Goal: Transaction & Acquisition: Obtain resource

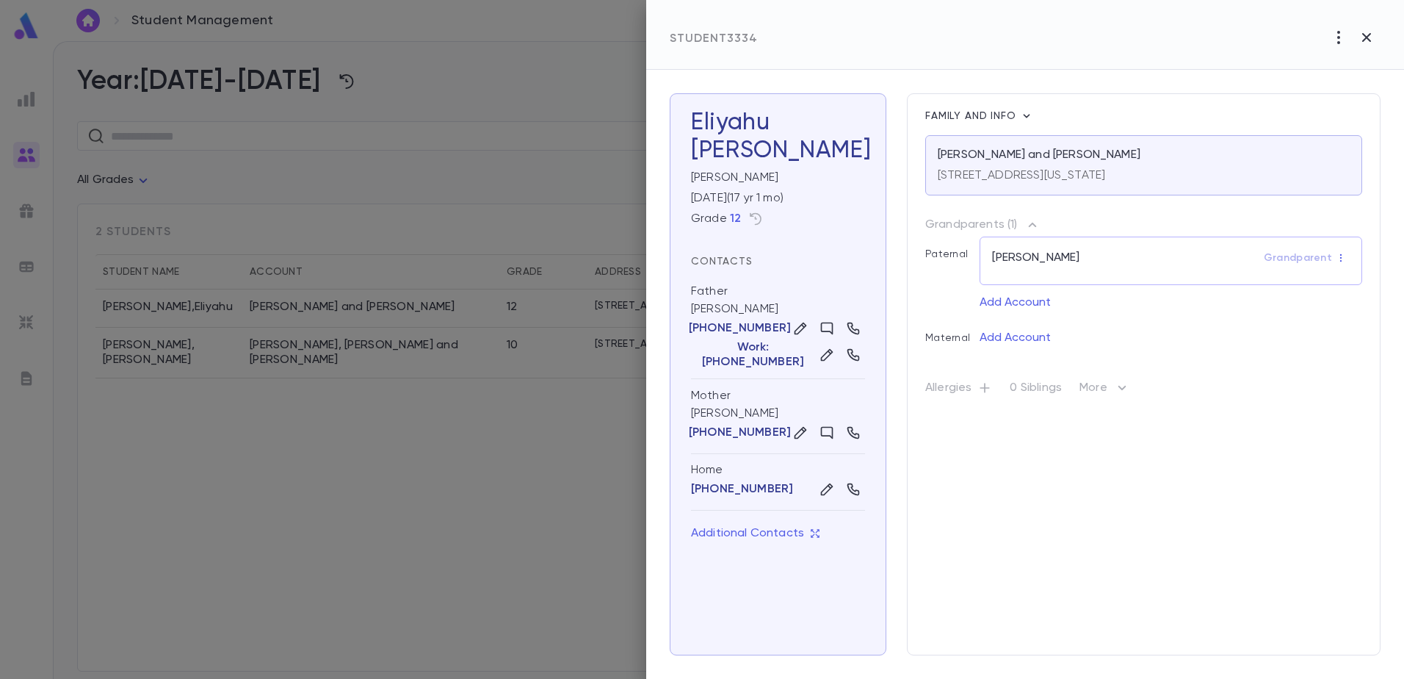
drag, startPoint x: 465, startPoint y: 556, endPoint x: 698, endPoint y: 647, distance: 250.0
click at [466, 555] on div at bounding box center [702, 339] width 1404 height 679
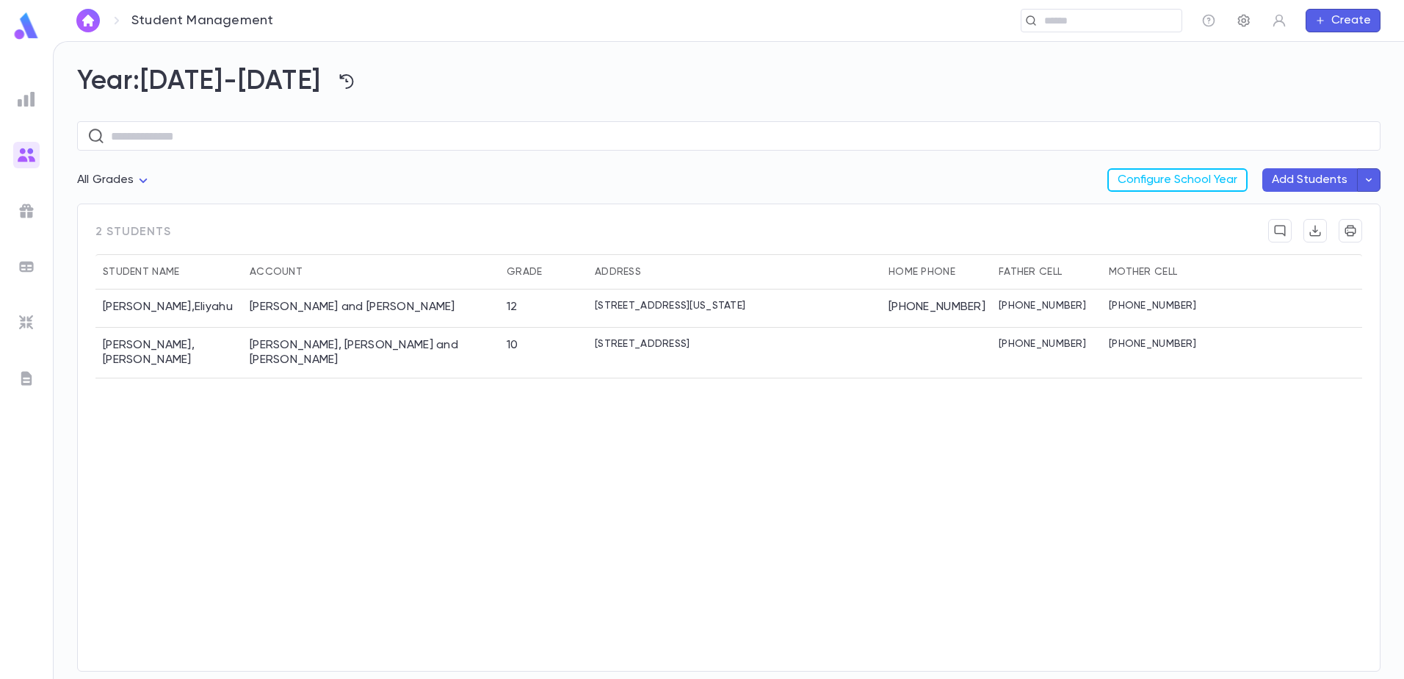
click at [1243, 22] on icon "button" at bounding box center [1244, 20] width 15 height 15
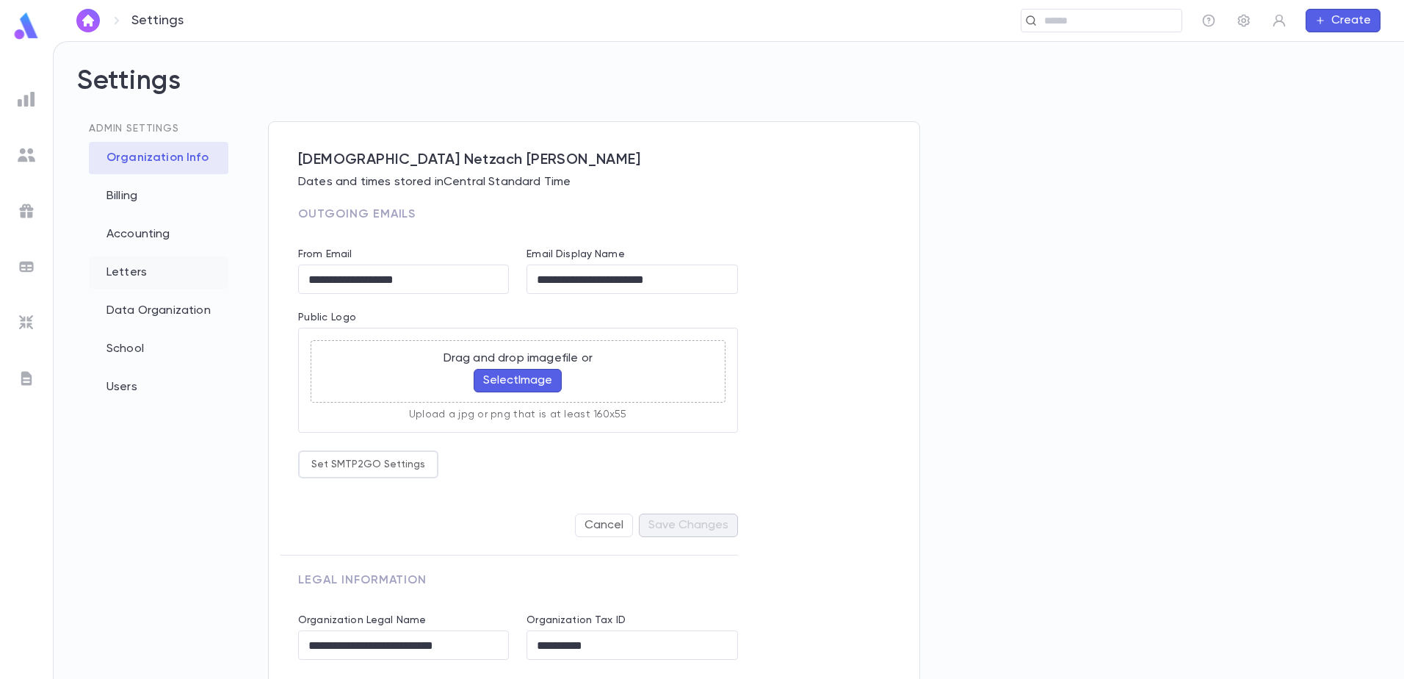
click at [154, 269] on div "Letters" at bounding box center [159, 272] width 140 height 32
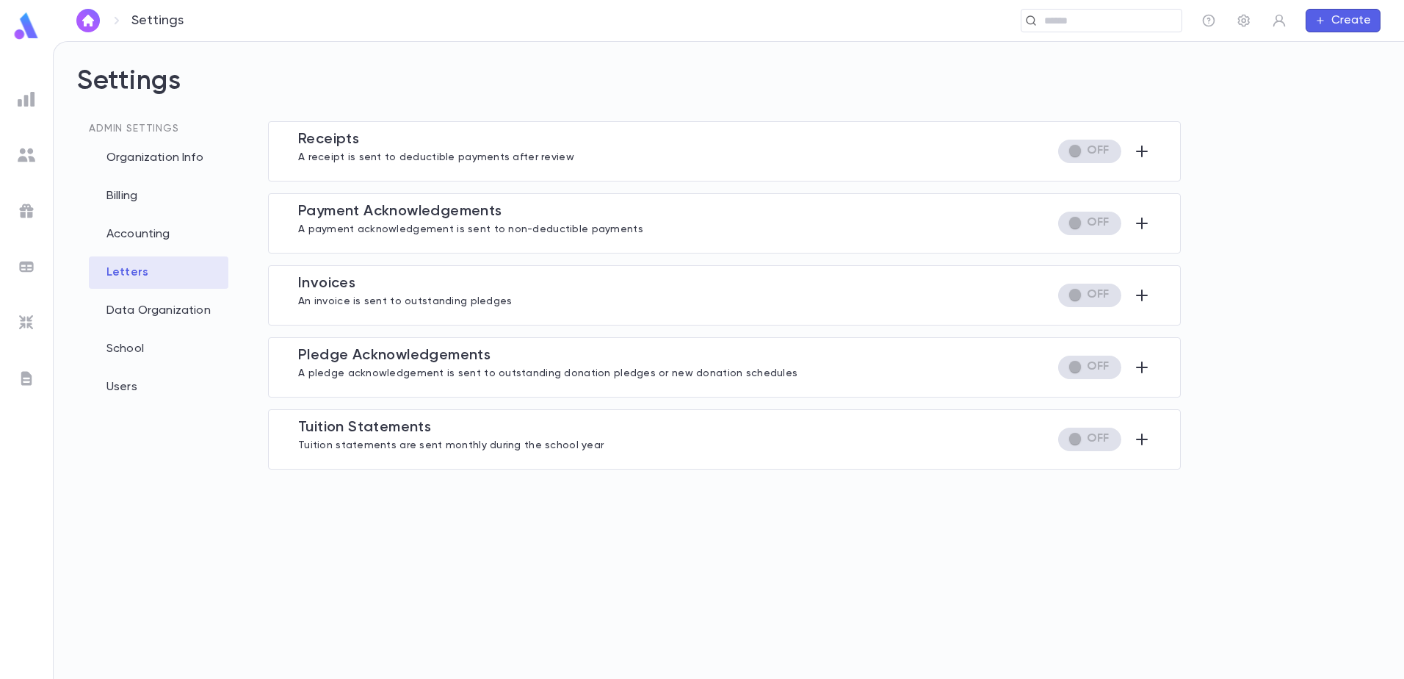
click at [414, 441] on p "Tuition statements are sent monthly during the school year" at bounding box center [451, 443] width 306 height 15
click at [1144, 436] on icon "button" at bounding box center [1142, 439] width 18 height 18
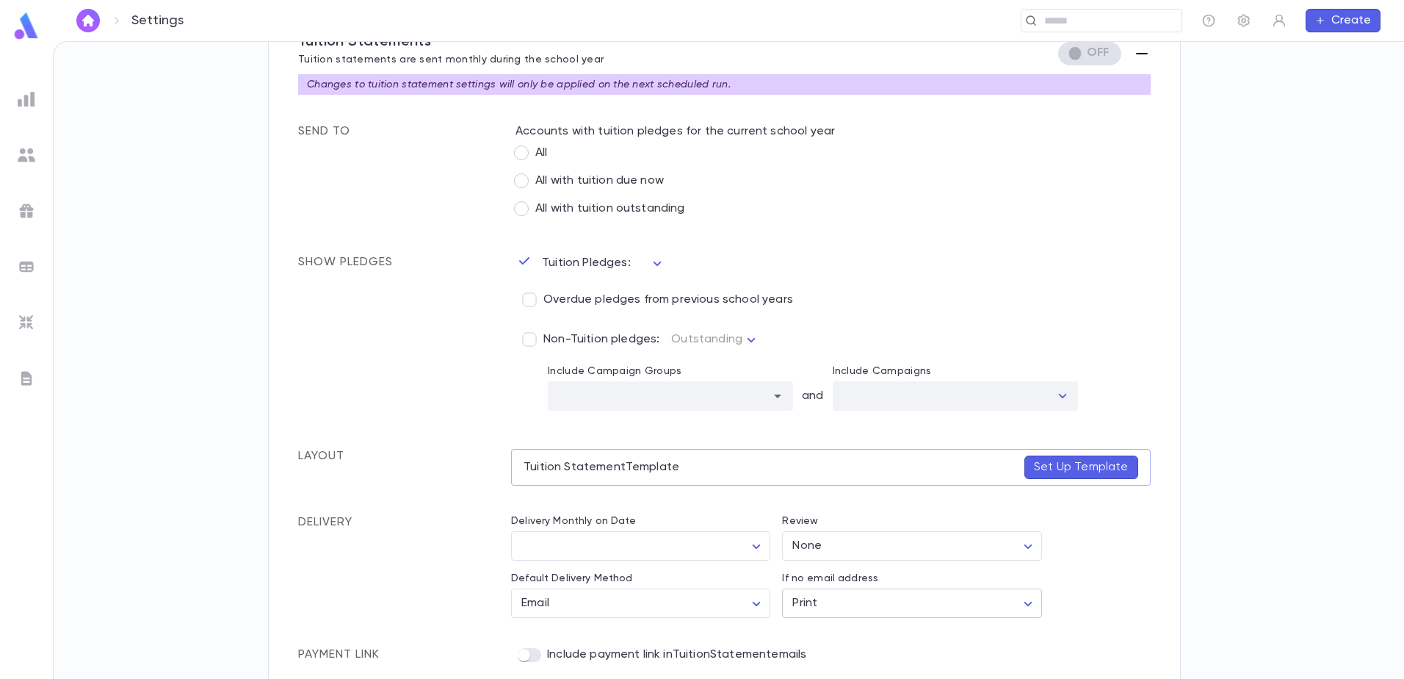
scroll to position [396, 0]
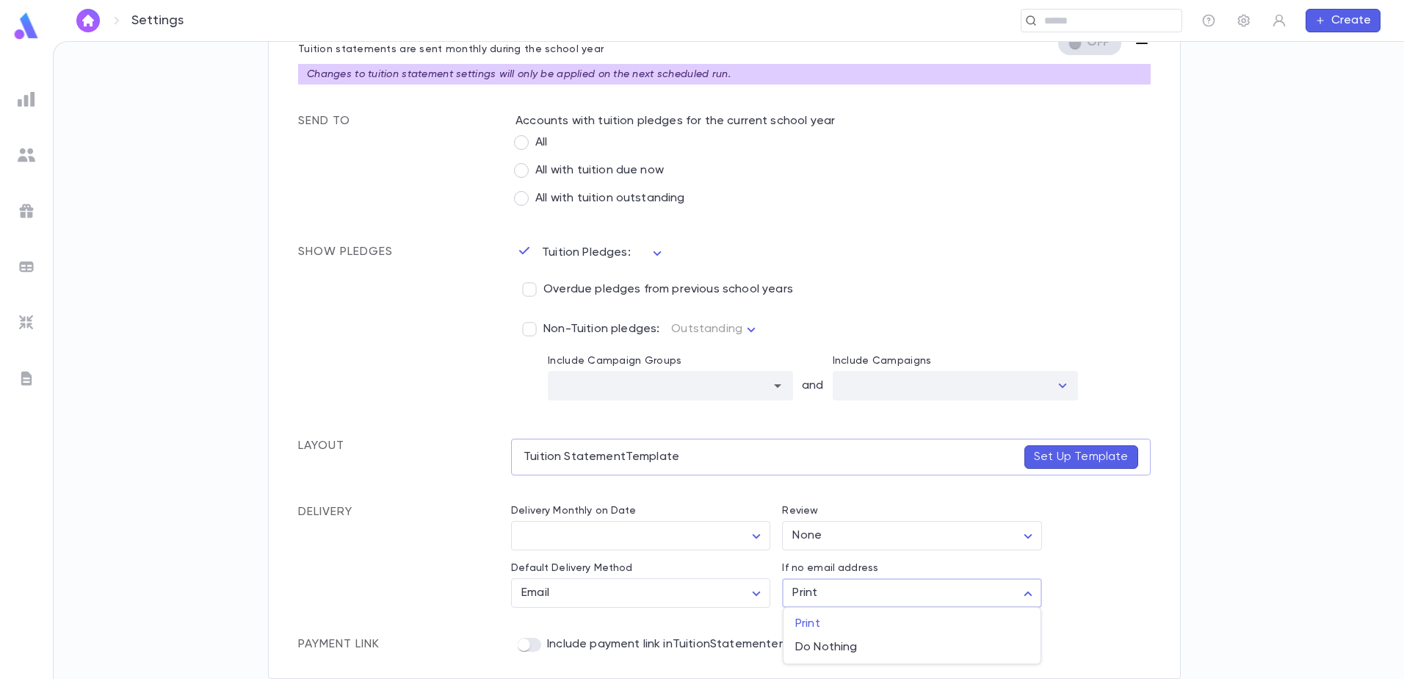
click at [869, 584] on body "Settings ​ Create Settings Admin Settings Organization Info Billing Accounting …" at bounding box center [702, 360] width 1404 height 638
click at [869, 584] on div at bounding box center [702, 339] width 1404 height 679
click at [1119, 527] on div "Default Delivery Method Email ***** ​ Review None **** ​ If no email address Pr…" at bounding box center [824, 550] width 651 height 115
click at [532, 248] on icon at bounding box center [525, 251] width 18 height 18
click at [524, 250] on icon at bounding box center [525, 251] width 18 height 18
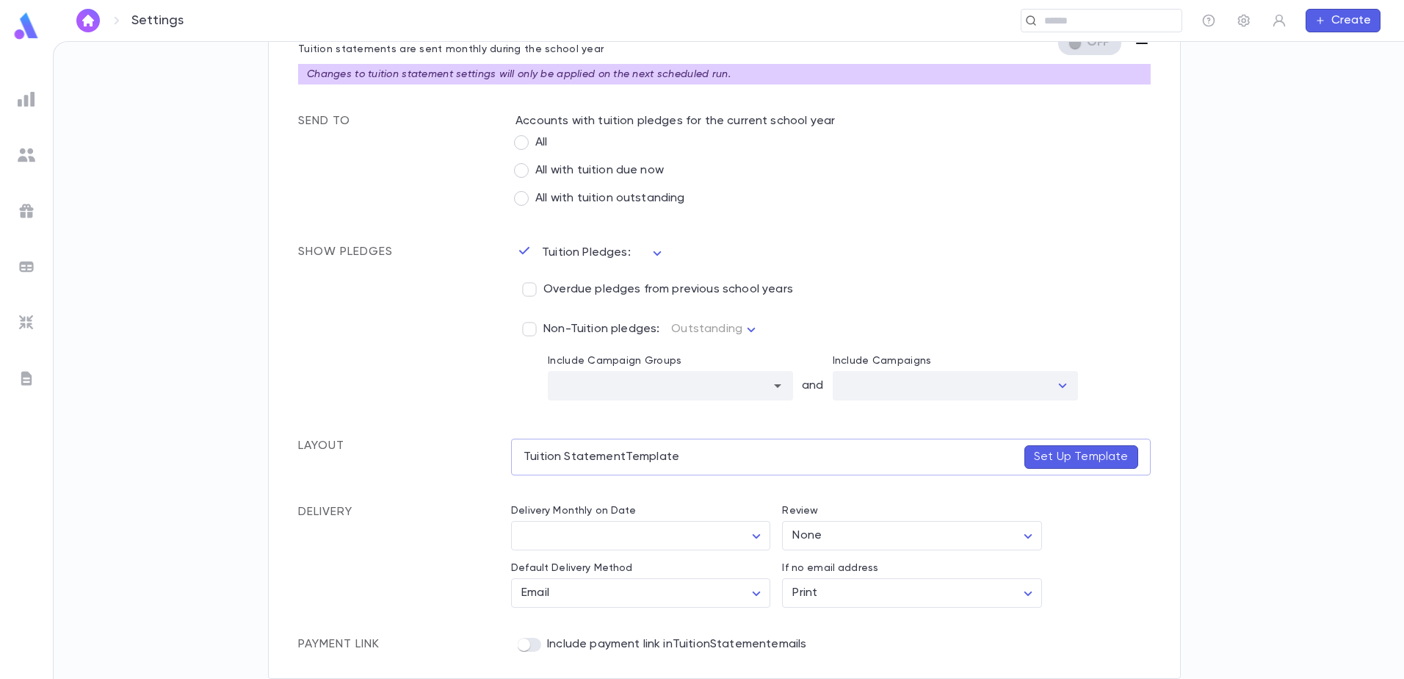
click at [664, 251] on div "**********" at bounding box center [824, 301] width 652 height 200
click at [650, 253] on body "Settings ​ Create Settings Admin Settings Organization Info Billing Accounting …" at bounding box center [702, 360] width 1404 height 638
click at [650, 253] on div at bounding box center [702, 339] width 1404 height 679
click at [788, 244] on div "**********" at bounding box center [824, 301] width 652 height 200
click at [525, 252] on icon at bounding box center [525, 251] width 18 height 18
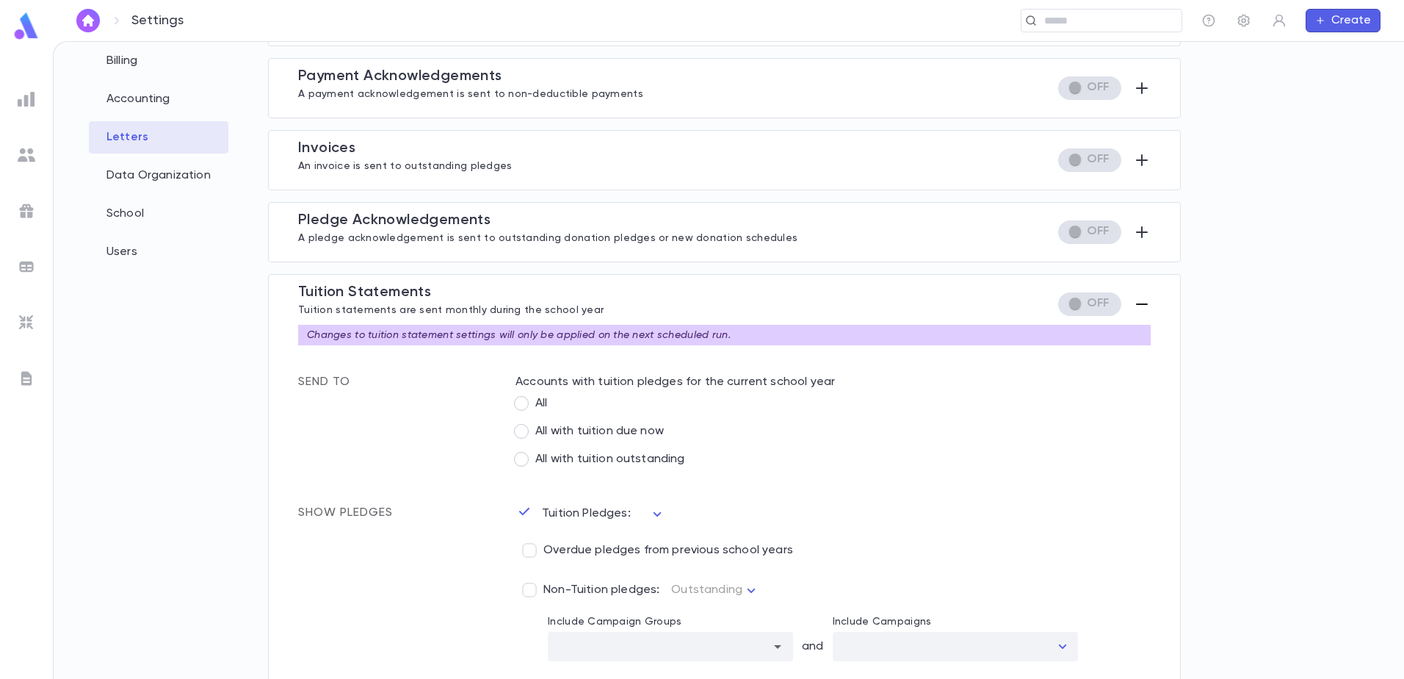
scroll to position [0, 0]
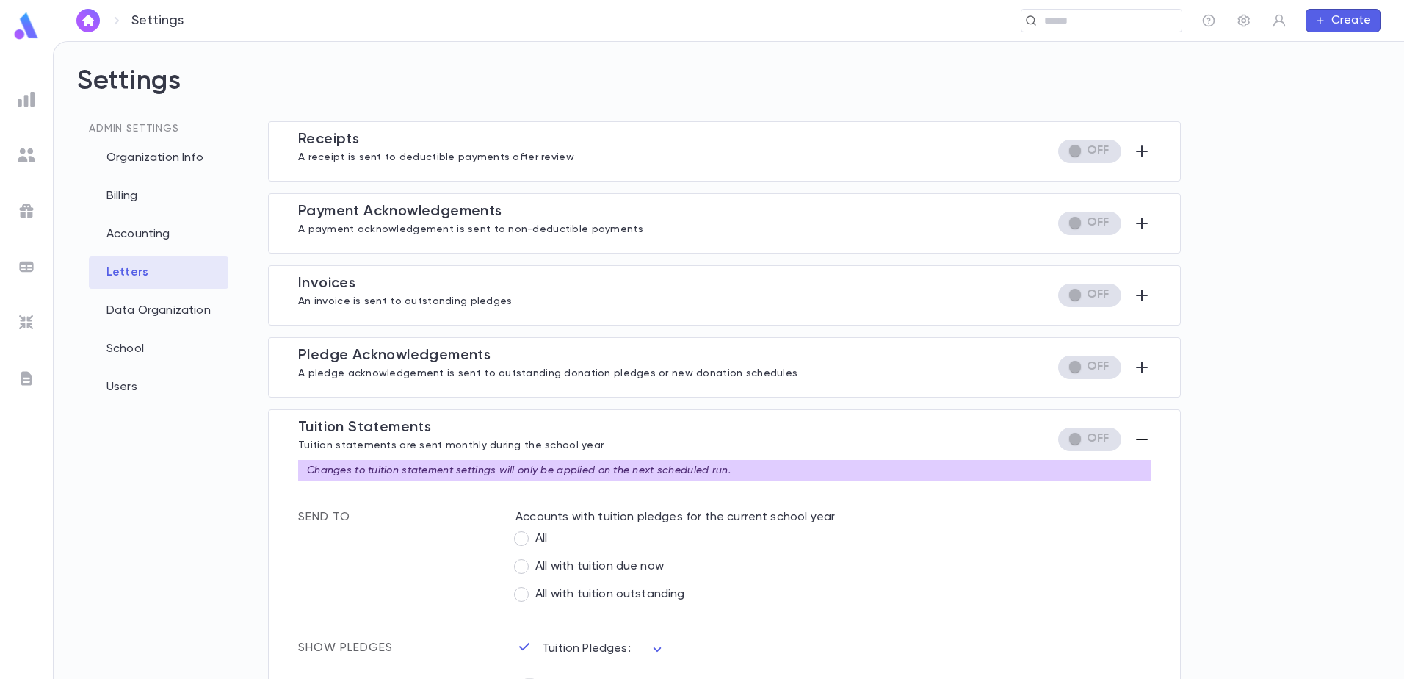
click at [1139, 441] on icon "button" at bounding box center [1142, 439] width 18 height 18
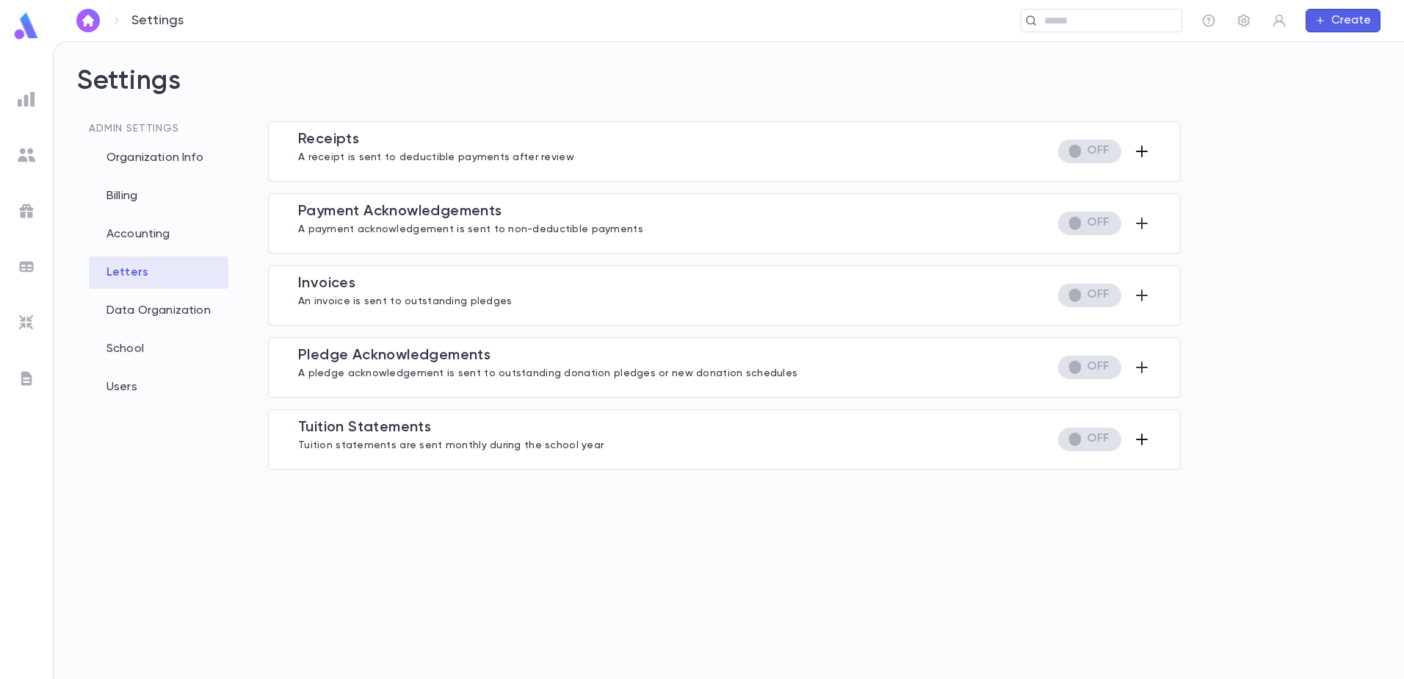
click at [1140, 156] on icon "button" at bounding box center [1142, 151] width 18 height 18
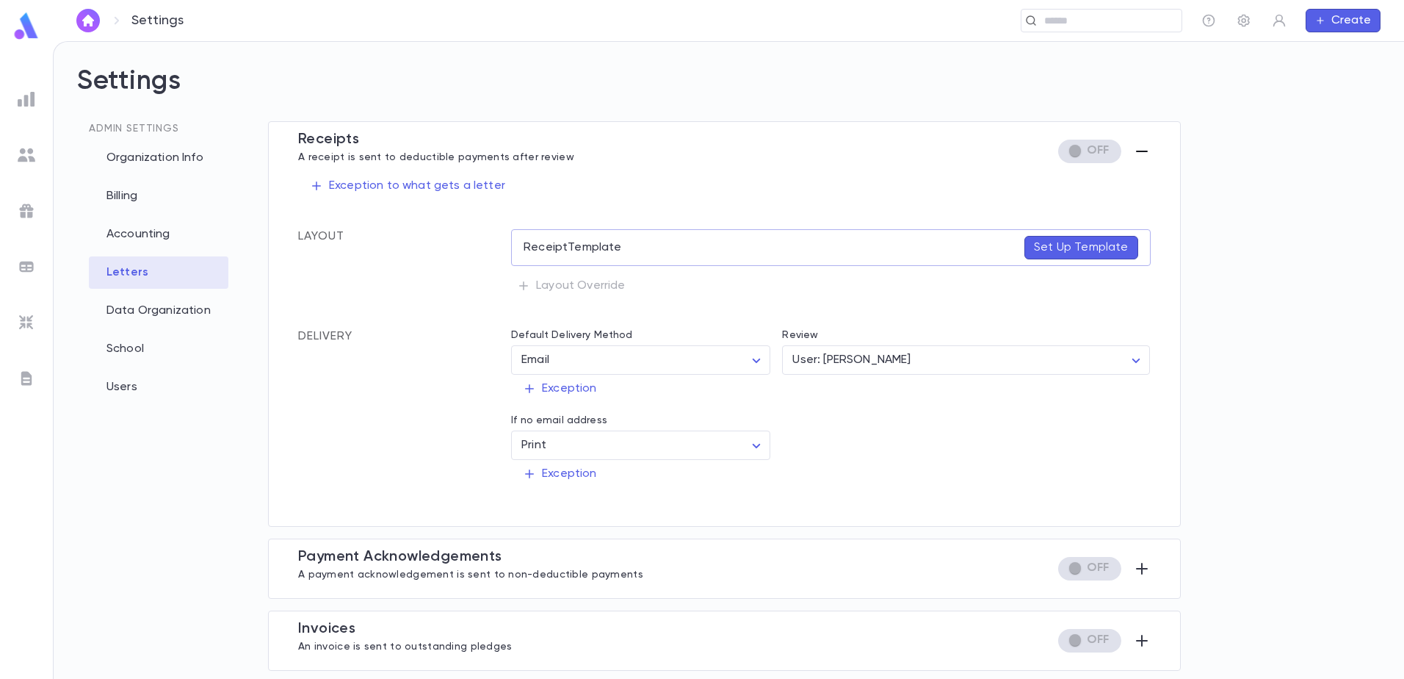
click at [1137, 148] on icon "button" at bounding box center [1142, 151] width 18 height 18
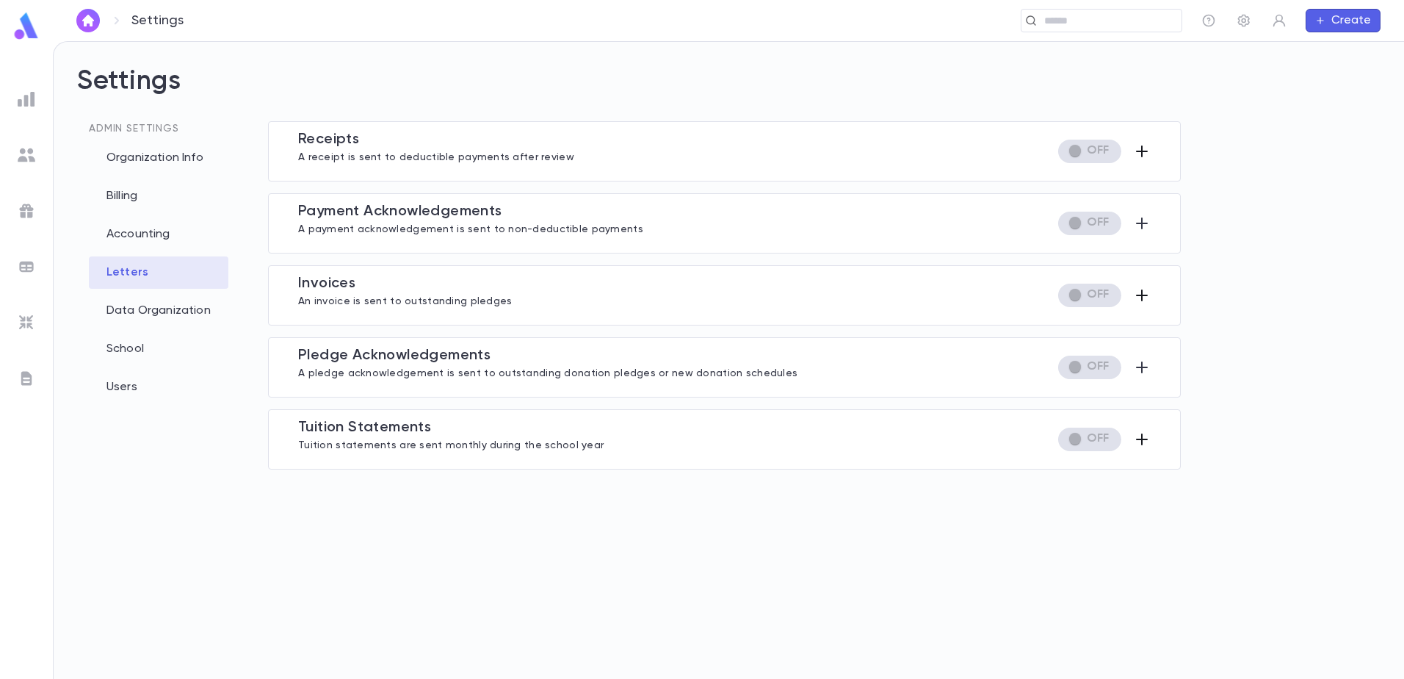
click at [1141, 297] on icon "button" at bounding box center [1142, 295] width 12 height 12
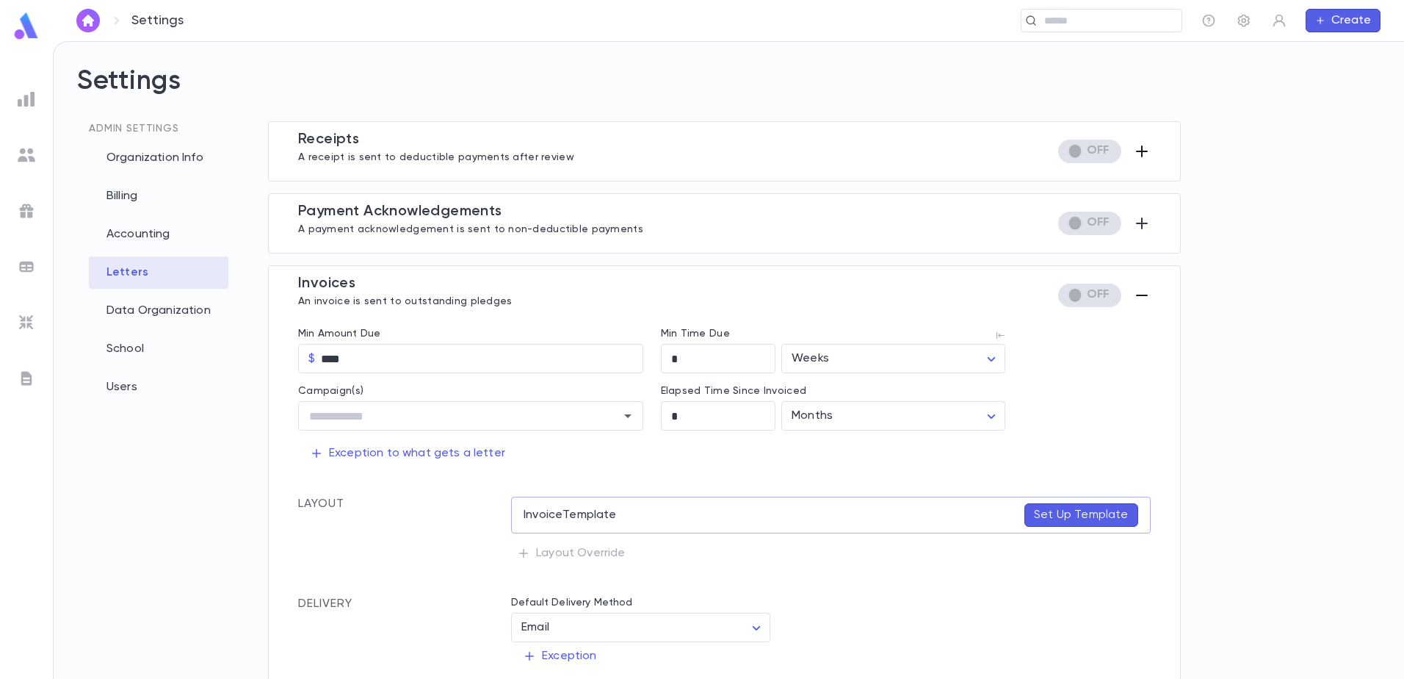
click at [1141, 297] on icon "button" at bounding box center [1142, 295] width 18 height 18
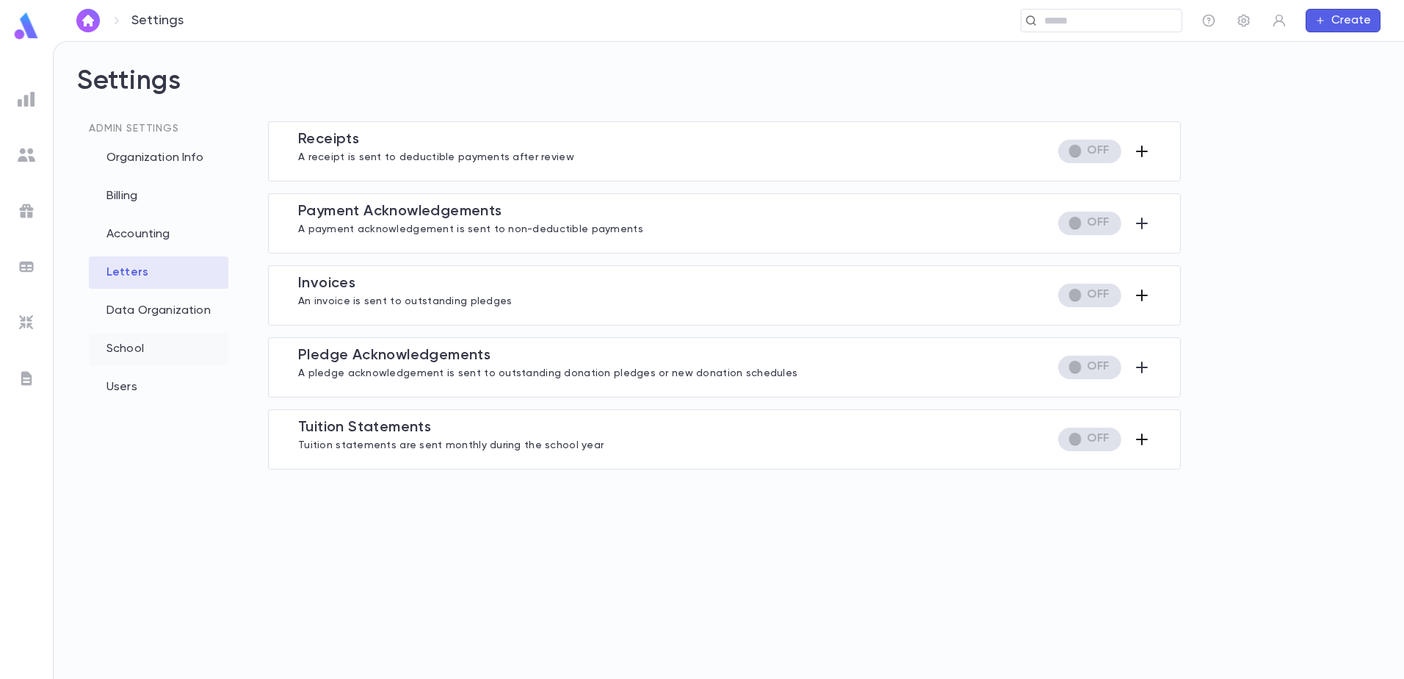
click at [141, 347] on div "School" at bounding box center [159, 349] width 140 height 32
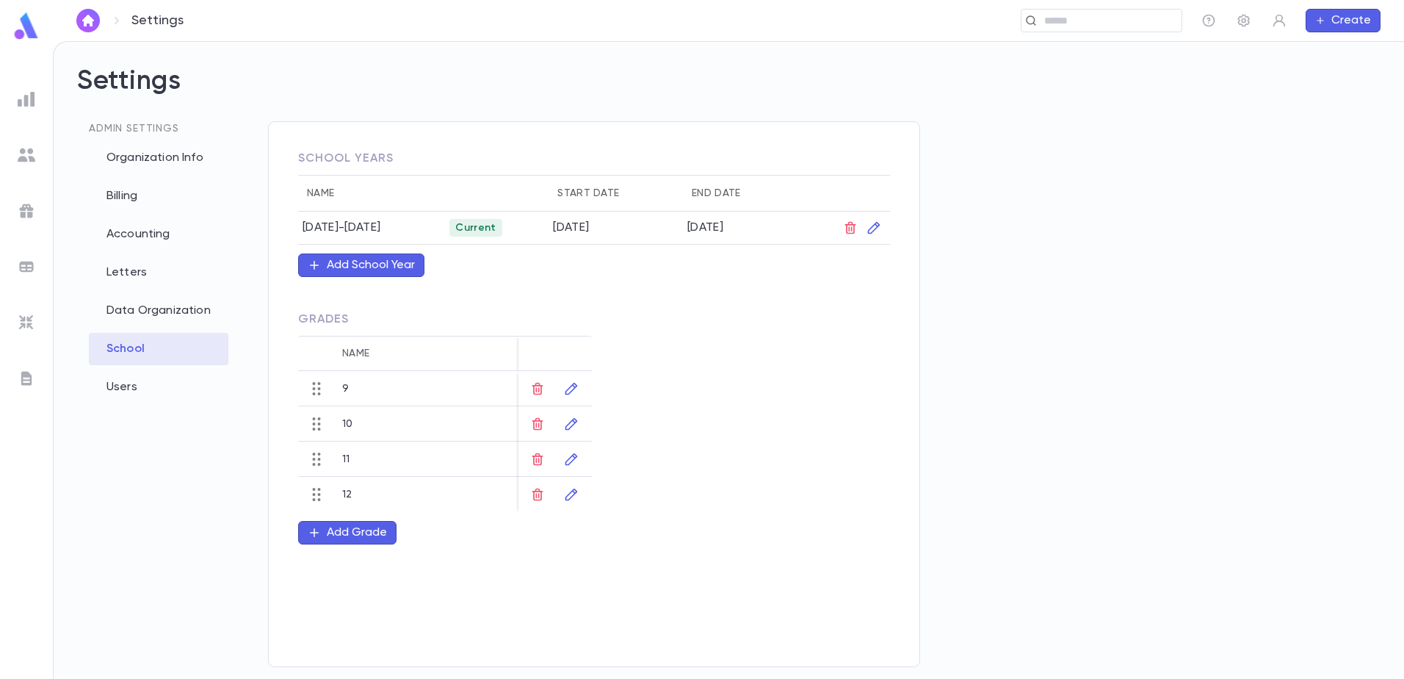
click at [841, 319] on div "School Years Name Start Date End Date [DATE]-[DATE] Current [DATE] [DATE] Add S…" at bounding box center [594, 394] width 652 height 546
click at [875, 229] on icon "button" at bounding box center [874, 228] width 12 height 12
click at [779, 345] on div at bounding box center [702, 339] width 1404 height 679
click at [18, 209] on img at bounding box center [27, 211] width 18 height 18
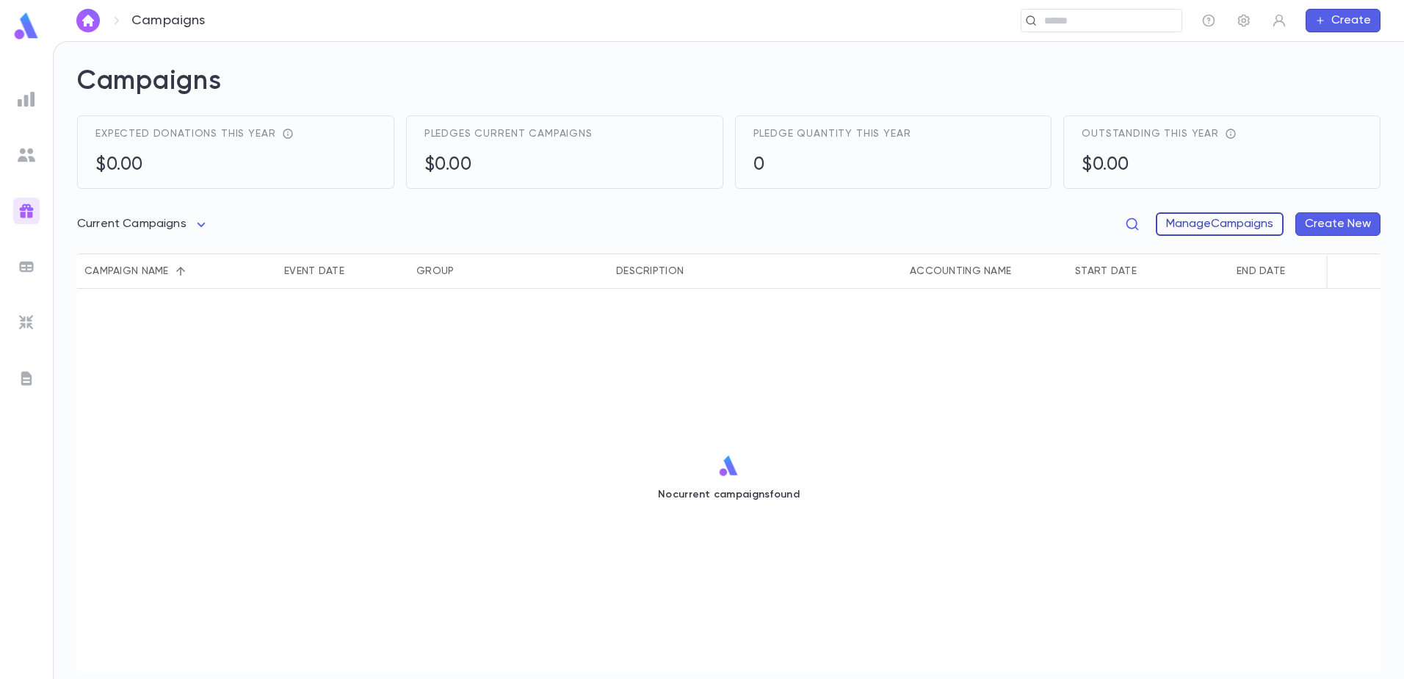
click at [1222, 228] on button "Manage Campaigns" at bounding box center [1220, 224] width 128 height 24
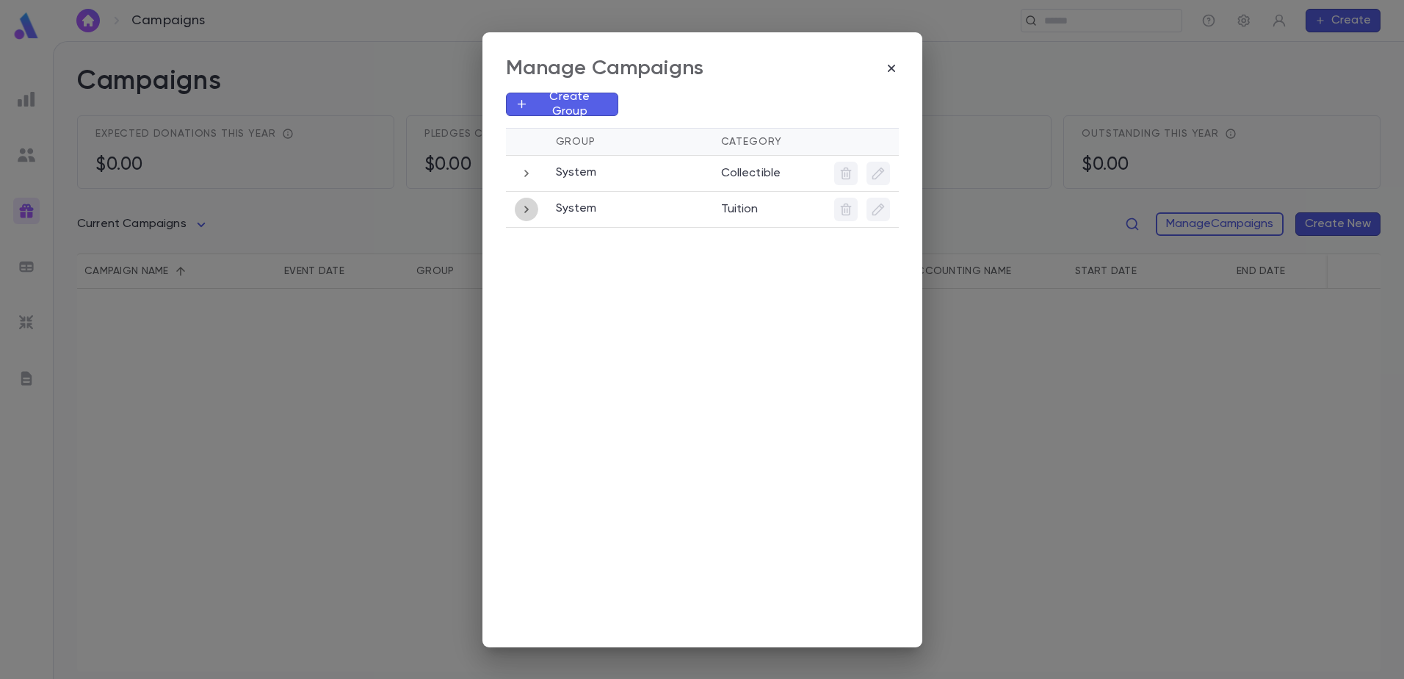
click at [525, 212] on icon "button" at bounding box center [526, 209] width 4 height 7
click at [524, 216] on icon "button" at bounding box center [527, 210] width 16 height 18
click at [232, 506] on div "Manage Campaigns Create Group Group Category System Collectible System Tuition" at bounding box center [702, 339] width 1404 height 679
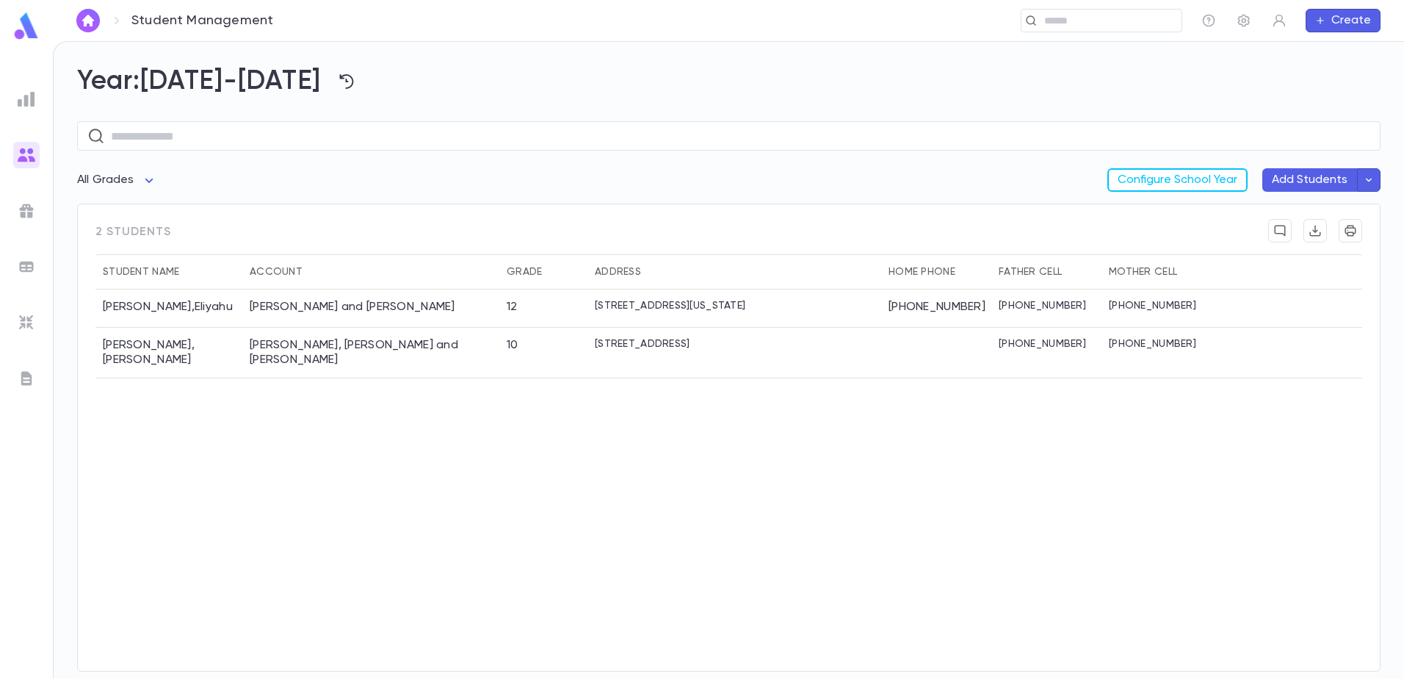
drag, startPoint x: 380, startPoint y: 654, endPoint x: 379, endPoint y: 600, distance: 54.4
click at [380, 650] on div "Katz , Eliyahu Katz, Zev and Chanie 12 1515 E13 St, Brookyln NEW YORK 11230 Uni…" at bounding box center [728, 472] width 1267 height 366
click at [421, 310] on div "Katz, Zev and Chanie" at bounding box center [370, 308] width 257 height 38
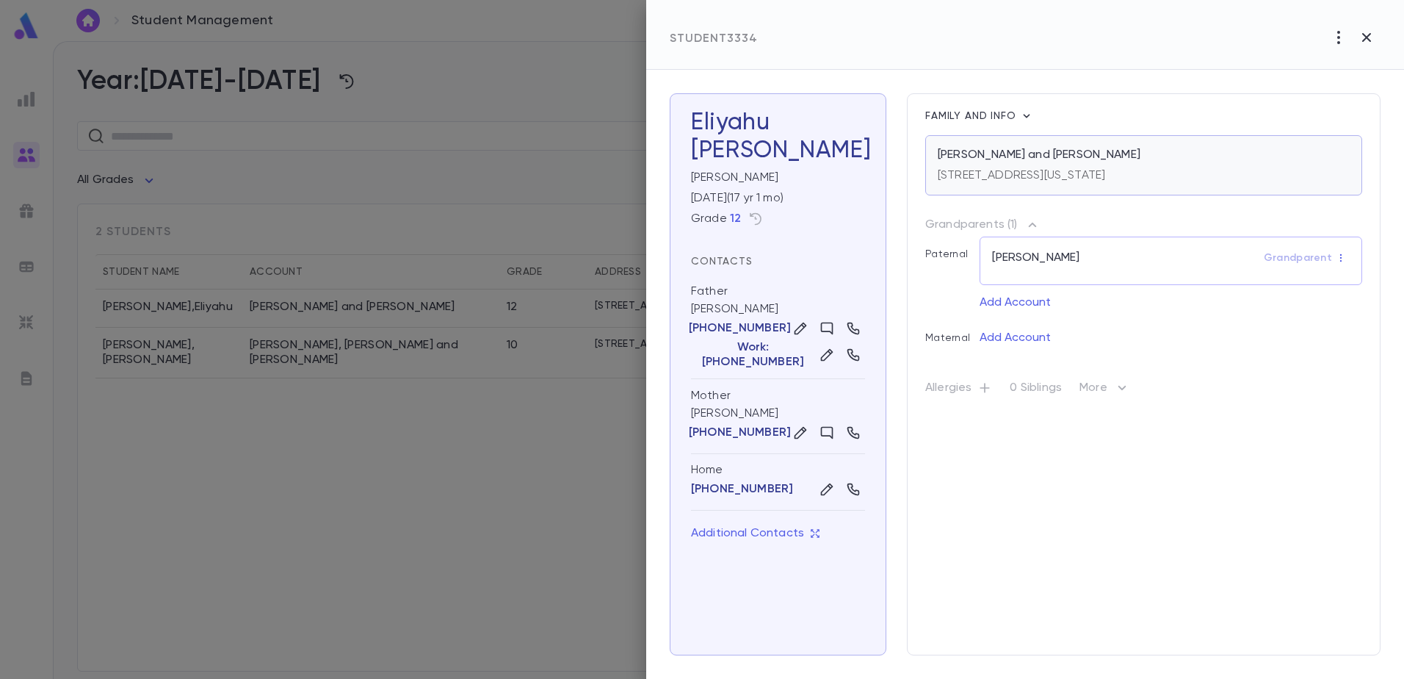
click at [1012, 160] on p "Katz, Zev and Chanie" at bounding box center [1039, 155] width 203 height 15
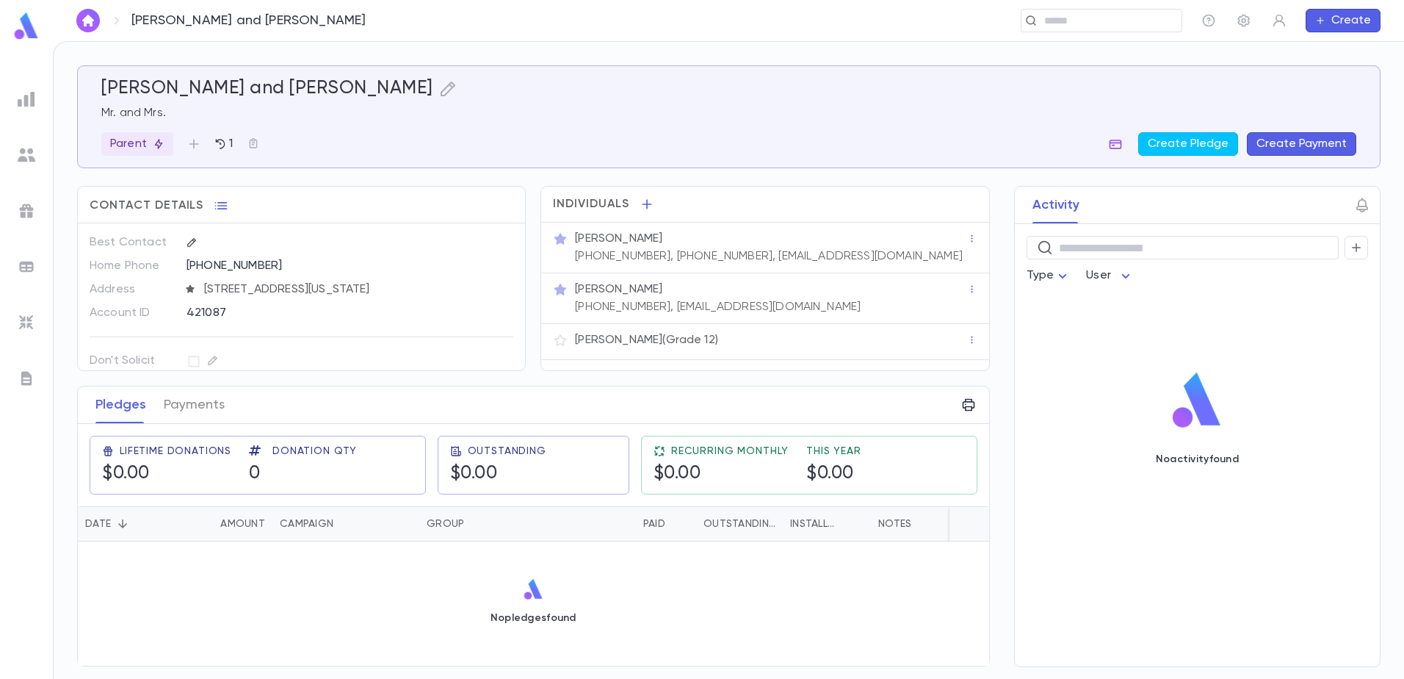
click at [1119, 146] on icon "button" at bounding box center [1115, 144] width 15 height 15
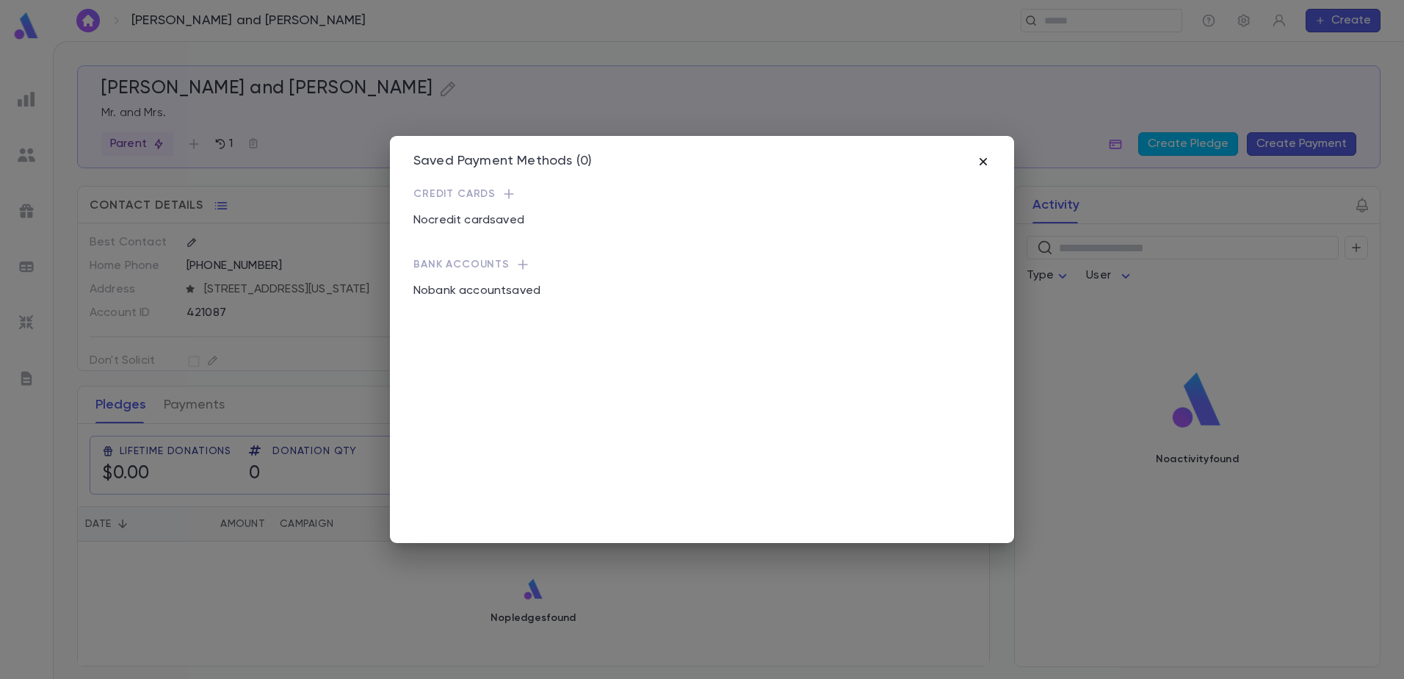
click at [981, 165] on icon "button" at bounding box center [983, 161] width 15 height 15
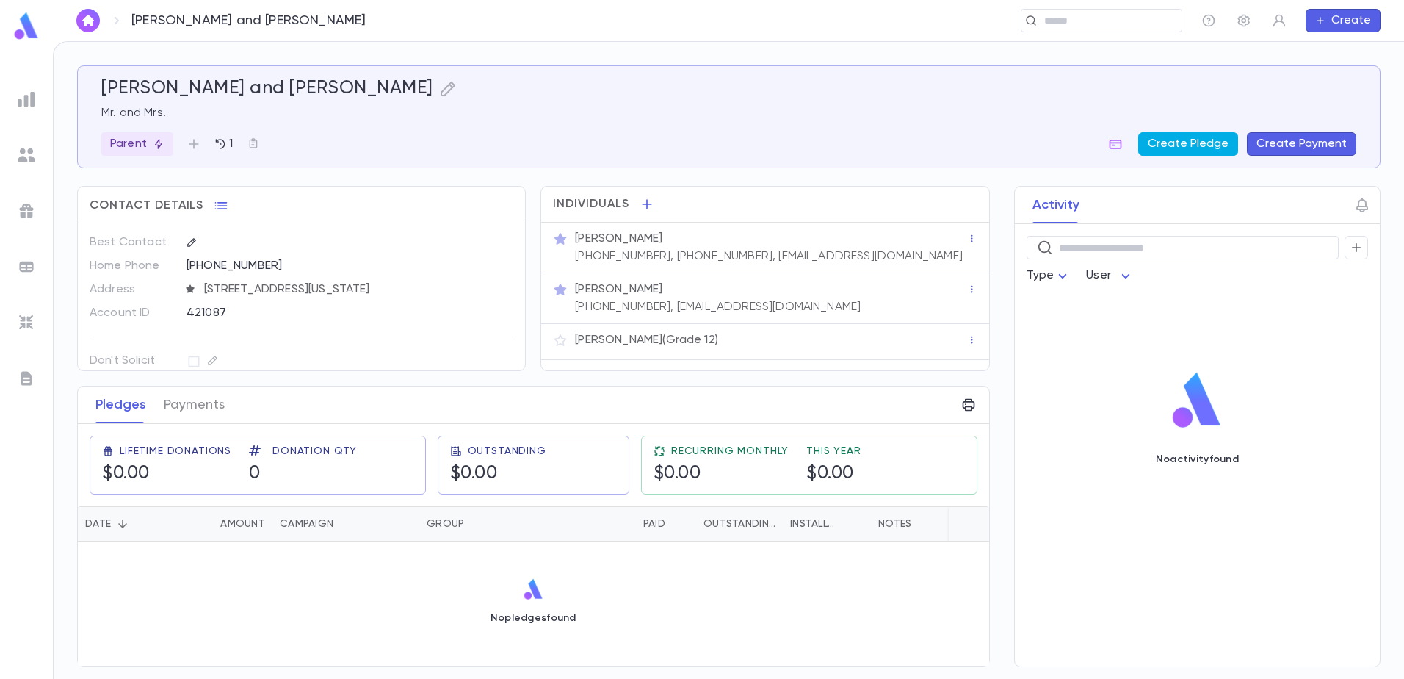
click at [1163, 140] on button "Create Pledge" at bounding box center [1188, 144] width 100 height 24
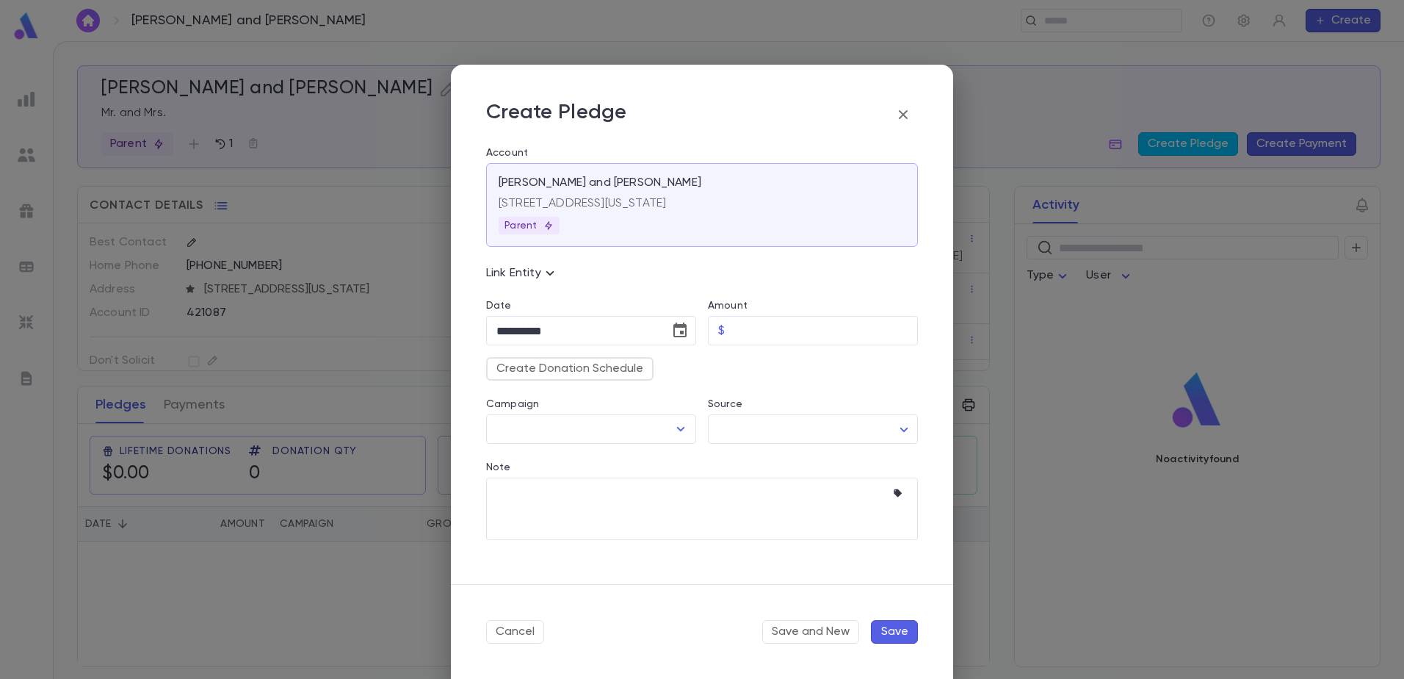
click at [904, 118] on icon "button" at bounding box center [904, 115] width 18 height 18
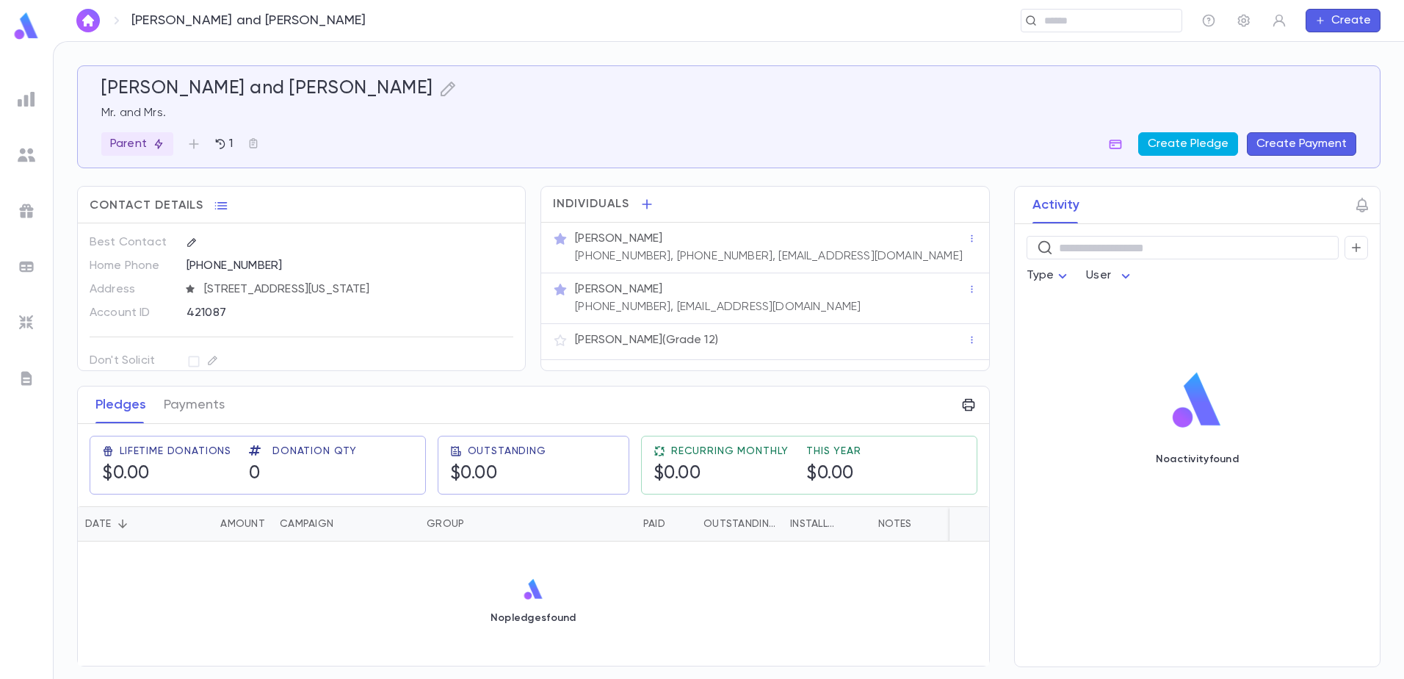
click at [1193, 153] on button "Create Pledge" at bounding box center [1188, 144] width 100 height 24
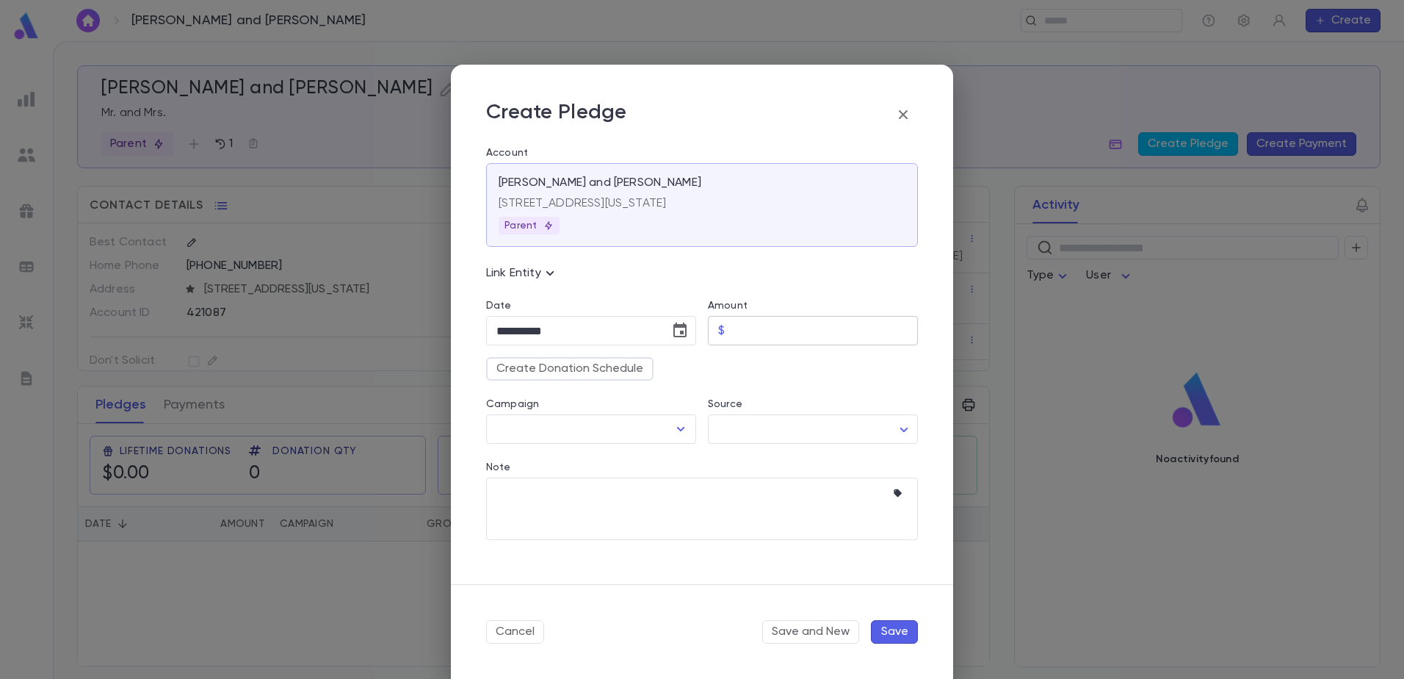
click at [769, 336] on input "Amount" at bounding box center [824, 331] width 187 height 29
click at [898, 119] on icon "button" at bounding box center [904, 115] width 18 height 18
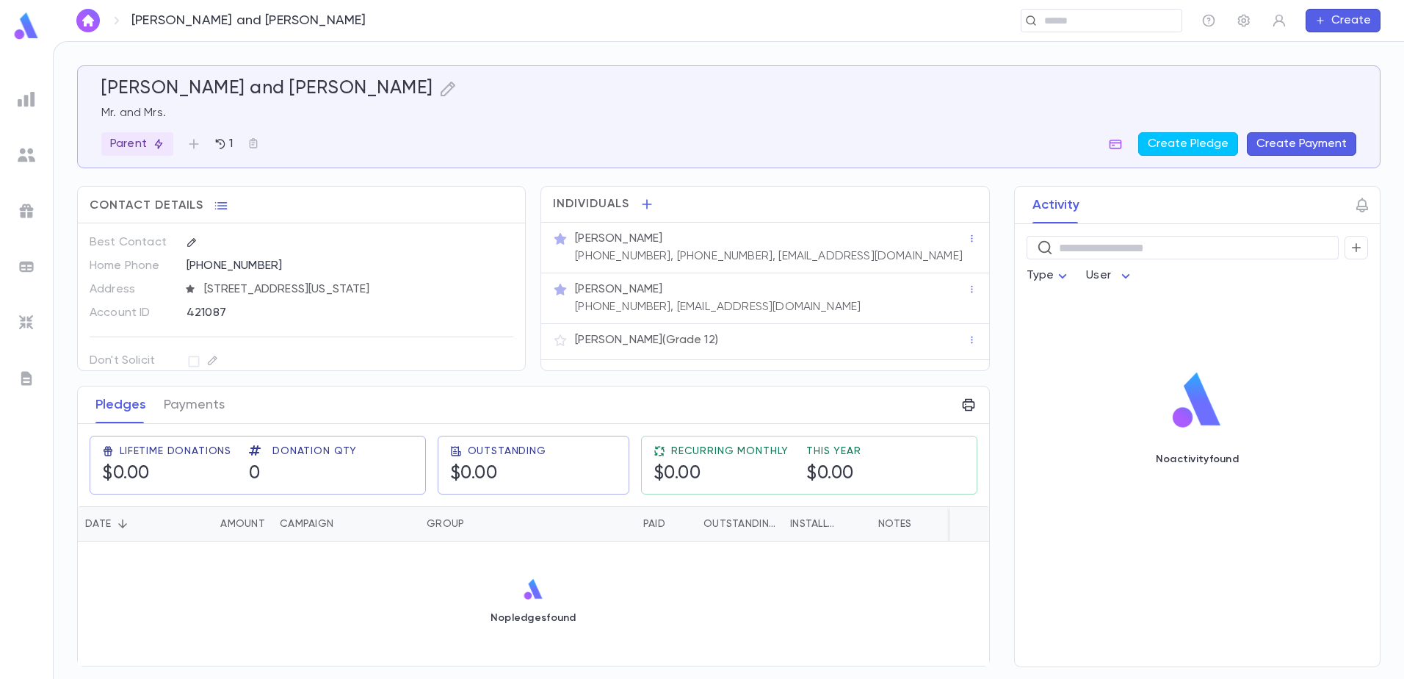
click at [15, 87] on div at bounding box center [26, 99] width 26 height 26
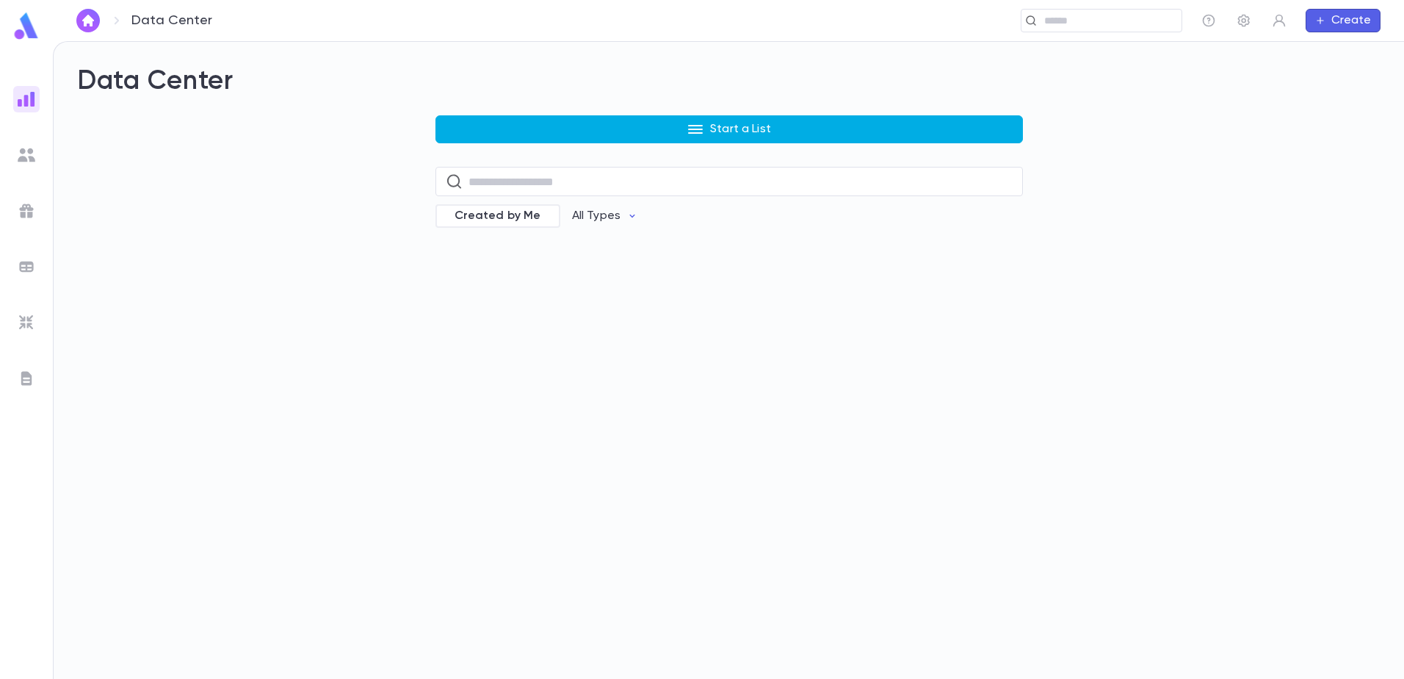
click at [650, 124] on button "Start a List" at bounding box center [730, 129] width 588 height 28
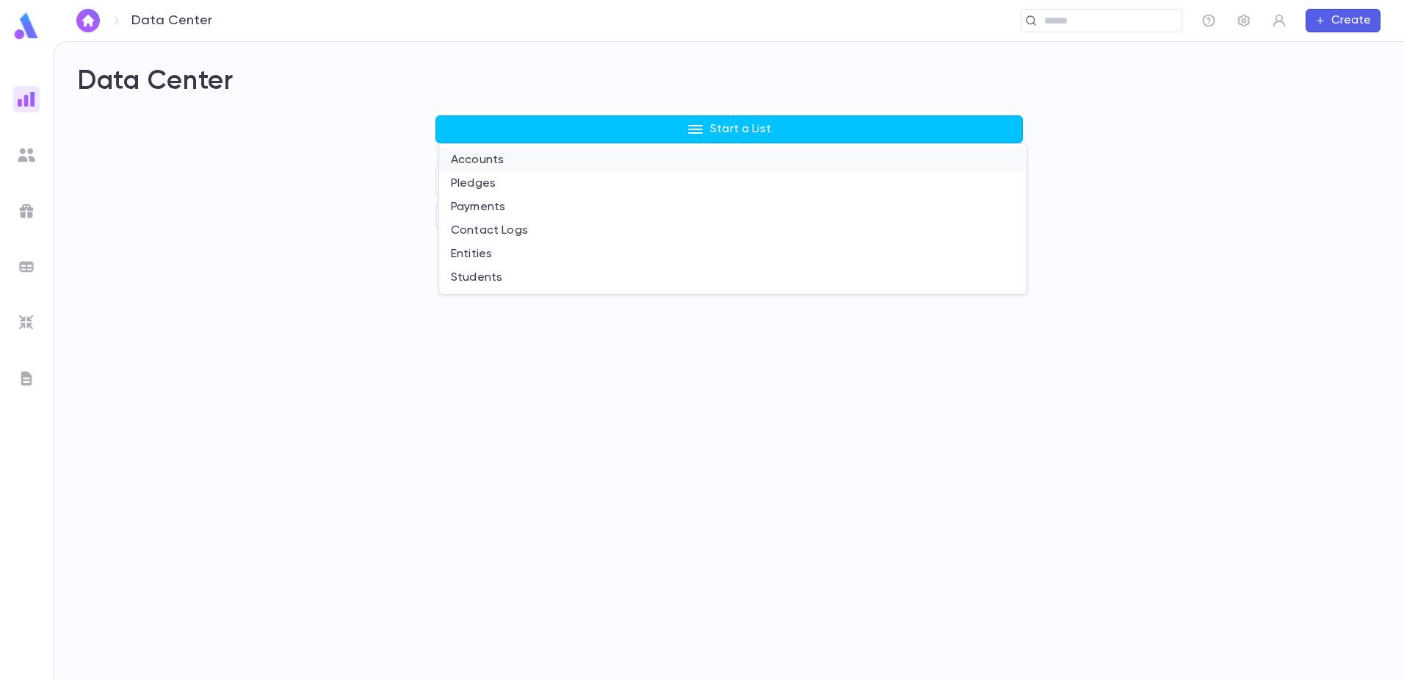
click at [481, 157] on li "Accounts" at bounding box center [733, 160] width 588 height 24
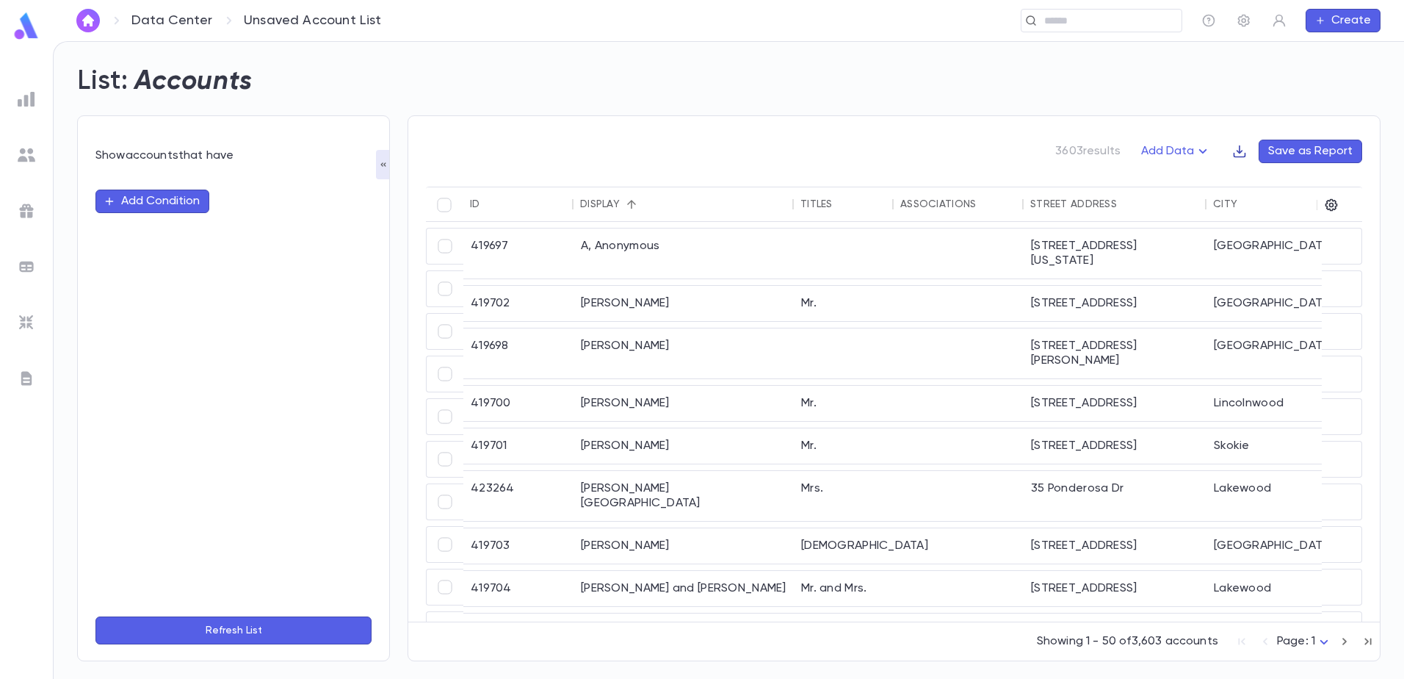
click at [1239, 151] on icon "button" at bounding box center [1240, 151] width 12 height 12
click at [1278, 180] on li "Download CSV" at bounding box center [1291, 180] width 106 height 24
click at [1335, 205] on icon "button" at bounding box center [1331, 205] width 15 height 15
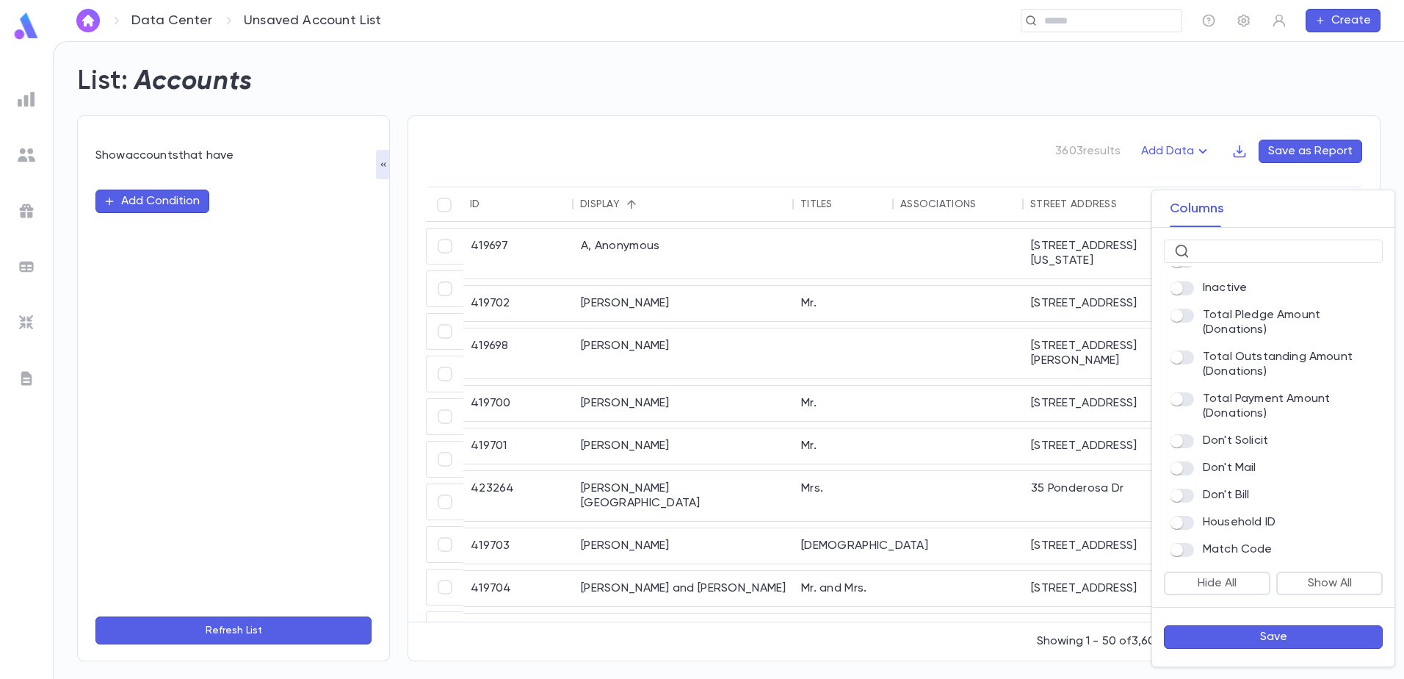
scroll to position [920, 0]
click at [1316, 637] on button "Save" at bounding box center [1273, 637] width 219 height 24
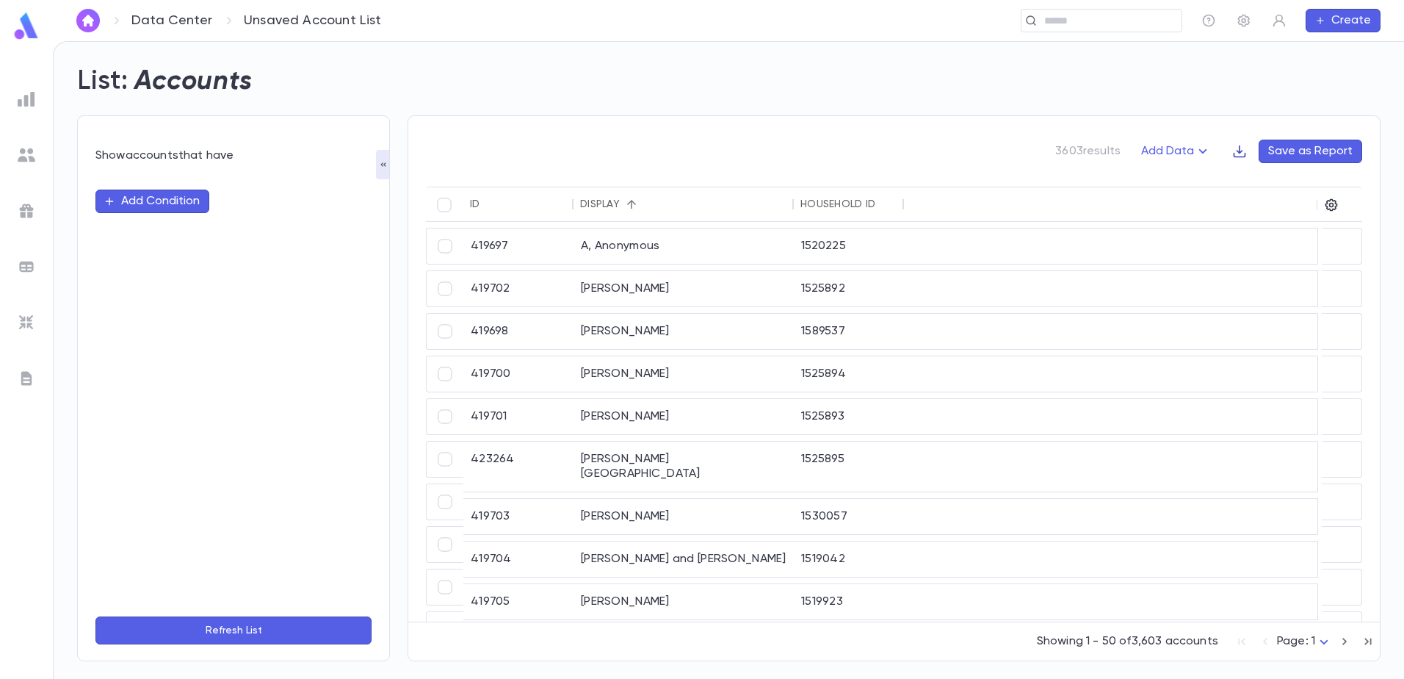
click at [1240, 152] on icon "button" at bounding box center [1239, 151] width 15 height 15
click at [1293, 179] on li "Download CSV" at bounding box center [1291, 180] width 106 height 24
click at [604, 13] on div "​" at bounding box center [795, 21] width 775 height 24
